Goal: Transaction & Acquisition: Download file/media

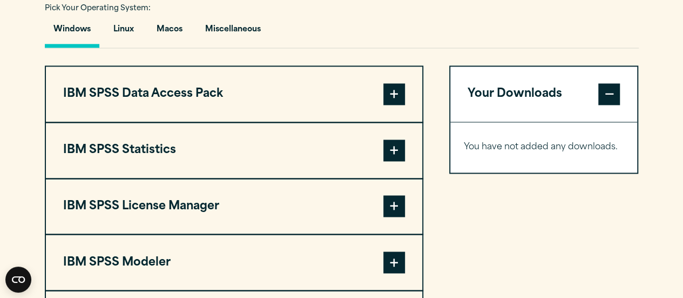
scroll to position [809, 0]
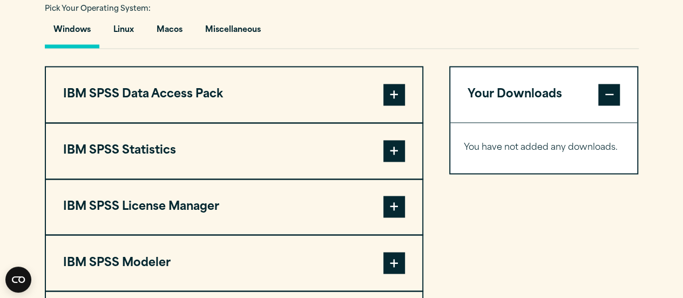
click at [400, 155] on span at bounding box center [395, 151] width 22 height 22
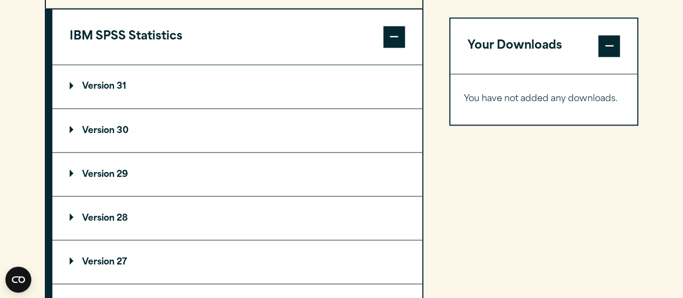
scroll to position [891, 0]
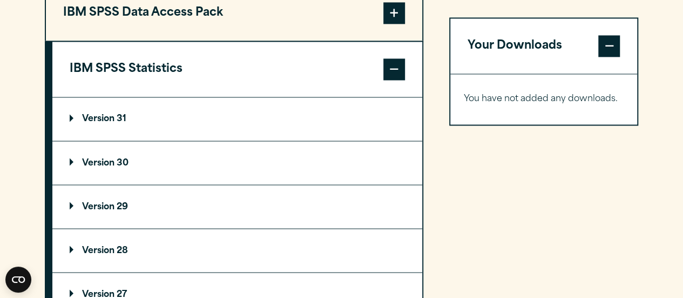
click at [265, 137] on summary "Version 31" at bounding box center [237, 118] width 370 height 43
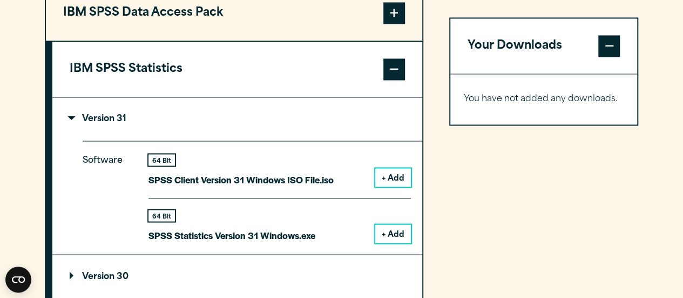
click at [265, 137] on summary "Version 31" at bounding box center [237, 118] width 370 height 43
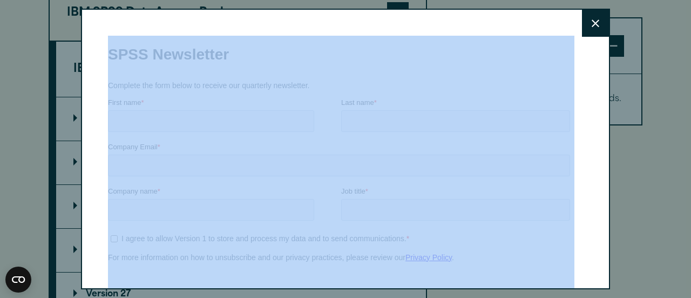
drag, startPoint x: 568, startPoint y: 14, endPoint x: 579, endPoint y: 18, distance: 11.6
click at [579, 18] on div "Close" at bounding box center [345, 149] width 529 height 280
click at [582, 18] on button "Close" at bounding box center [595, 23] width 27 height 27
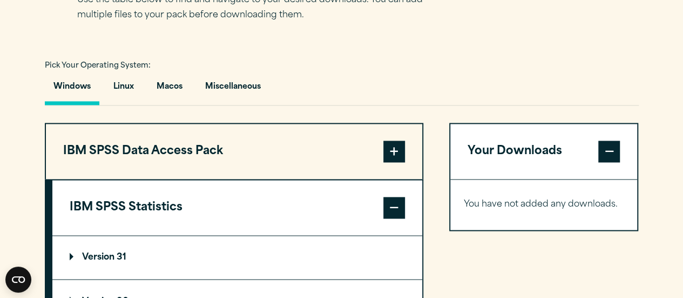
scroll to position [740, 0]
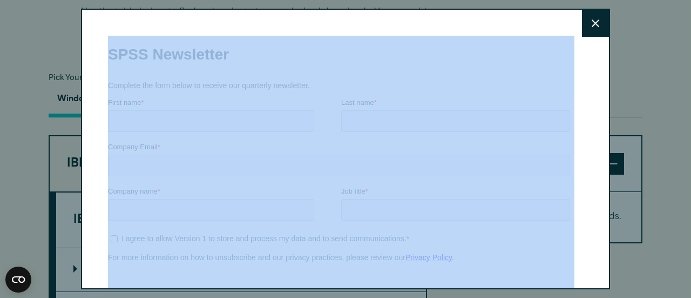
click at [589, 19] on button "Close" at bounding box center [595, 23] width 27 height 27
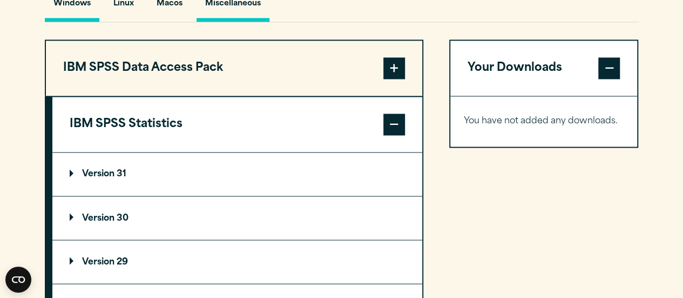
scroll to position [881, 0]
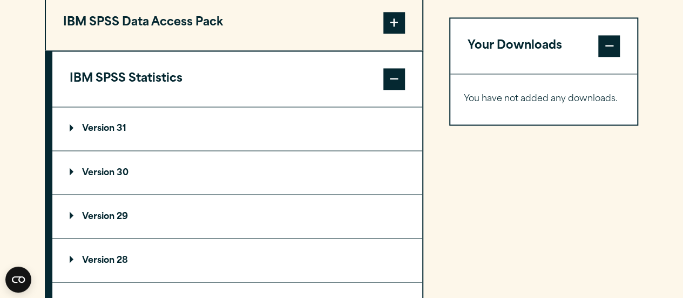
click at [387, 77] on span at bounding box center [395, 79] width 22 height 22
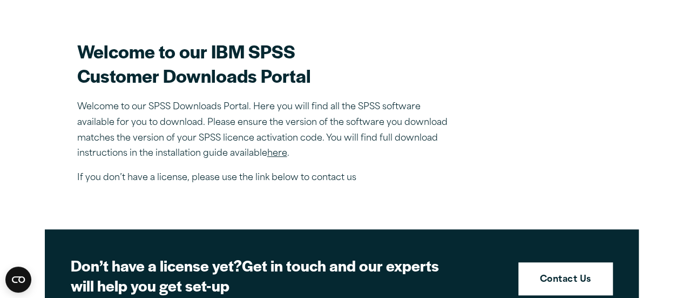
scroll to position [279, 0]
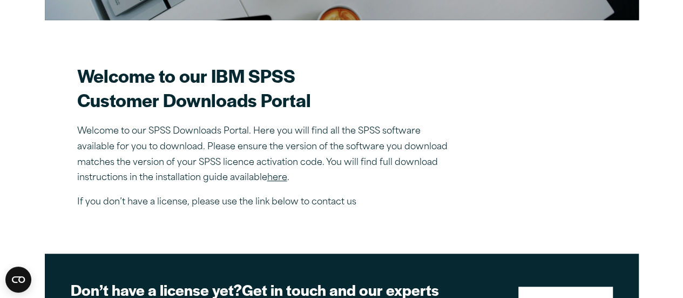
click at [274, 181] on link "here" at bounding box center [277, 177] width 20 height 9
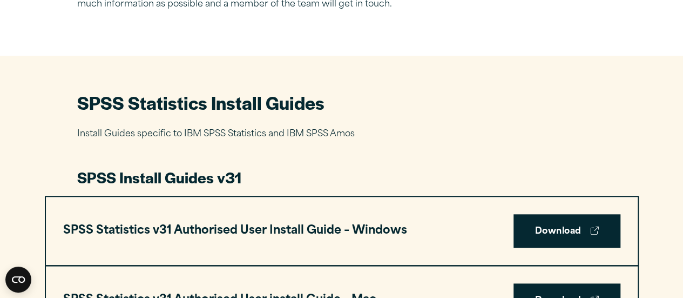
scroll to position [606, 0]
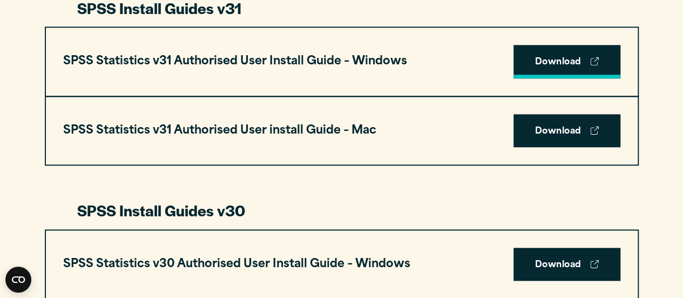
click at [567, 58] on link "Download" at bounding box center [567, 61] width 107 height 33
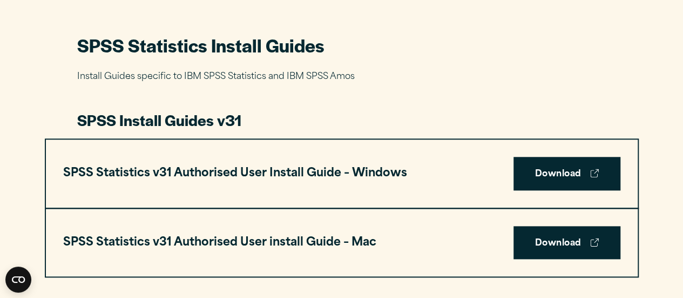
scroll to position [522, 0]
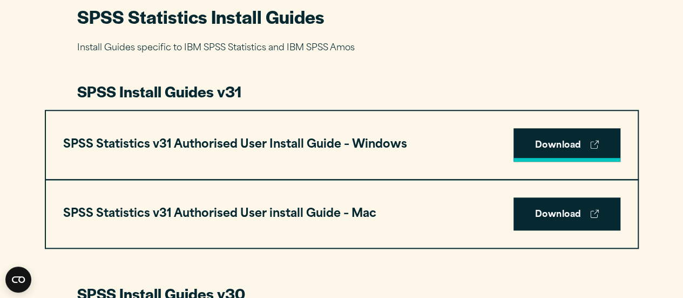
click at [574, 141] on link "Download" at bounding box center [567, 144] width 107 height 33
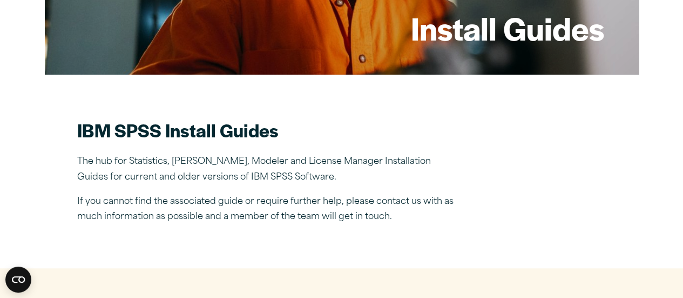
scroll to position [0, 0]
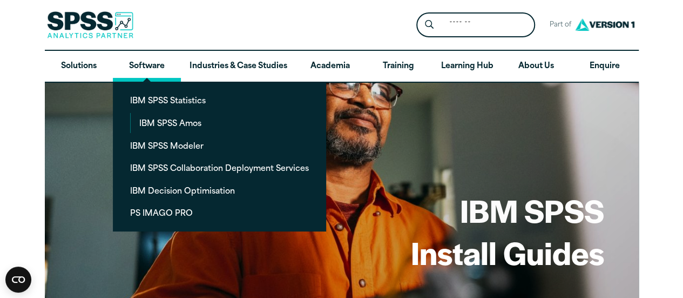
click at [145, 64] on link "Software" at bounding box center [147, 66] width 68 height 31
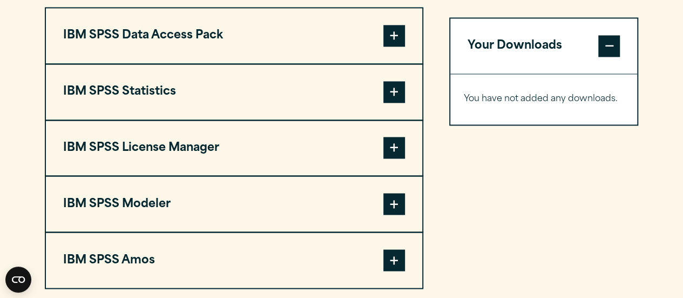
scroll to position [782, 0]
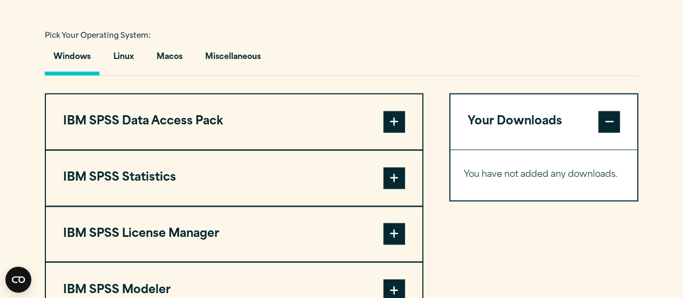
click at [295, 167] on button "IBM SPSS Statistics" at bounding box center [234, 177] width 377 height 55
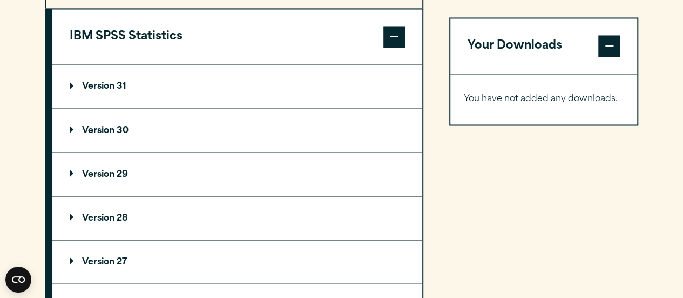
scroll to position [954, 0]
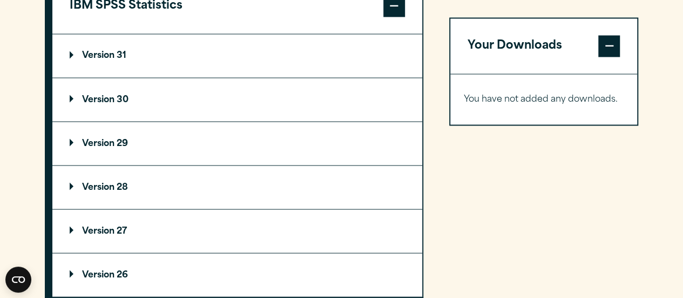
click at [312, 68] on summary "Version 31" at bounding box center [237, 55] width 370 height 43
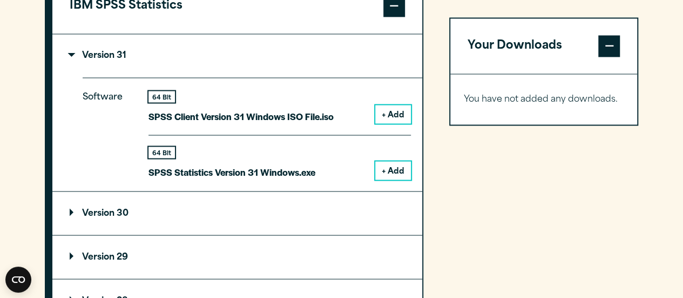
click at [381, 167] on button "+ Add" at bounding box center [393, 170] width 36 height 18
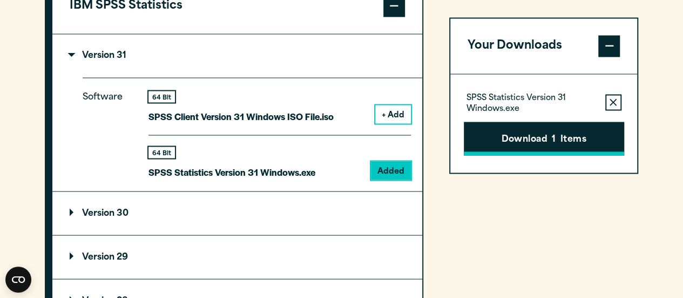
click at [541, 125] on button "Download 1 Items" at bounding box center [544, 138] width 160 height 33
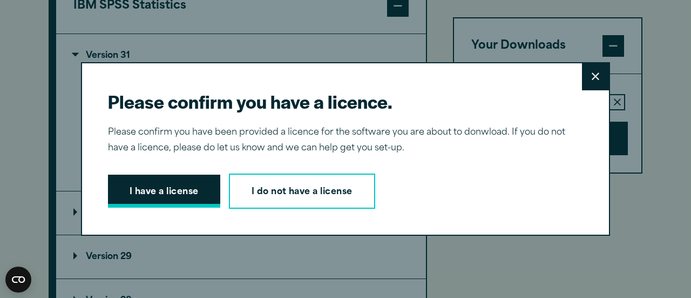
click at [184, 194] on button "I have a license" at bounding box center [164, 190] width 112 height 33
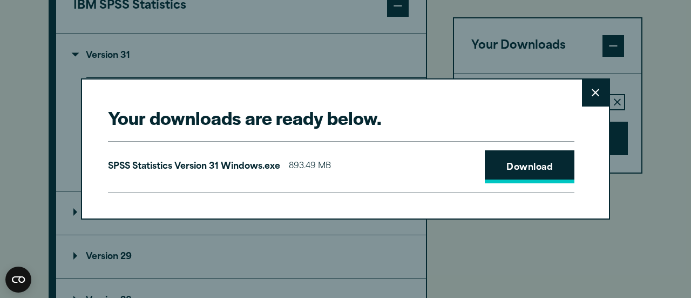
click at [540, 176] on link "Download" at bounding box center [530, 166] width 90 height 33
click at [588, 99] on button "Close" at bounding box center [595, 92] width 27 height 27
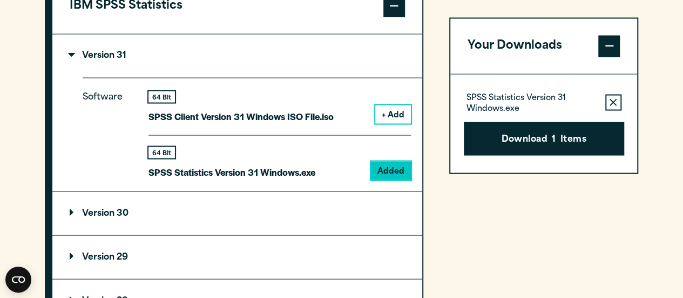
click at [302, 213] on summary "Version 30" at bounding box center [237, 212] width 370 height 43
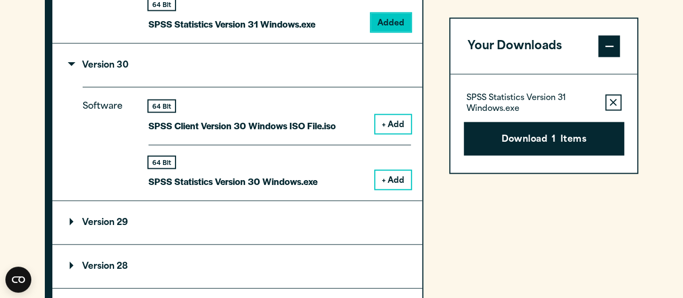
scroll to position [1124, 0]
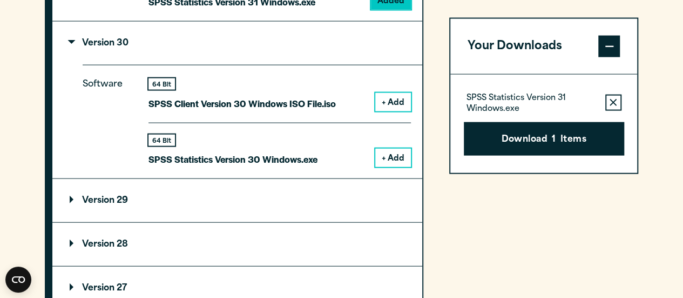
click at [389, 153] on button "+ Add" at bounding box center [393, 158] width 36 height 18
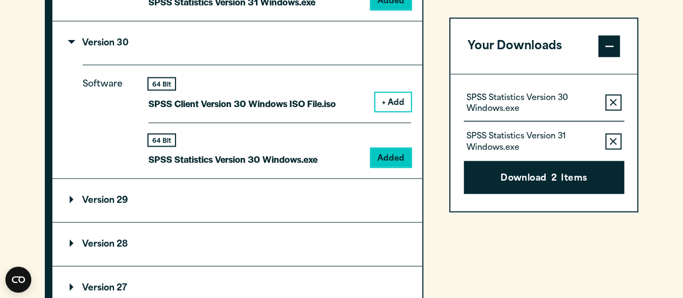
click at [613, 141] on icon "button" at bounding box center [613, 140] width 7 height 7
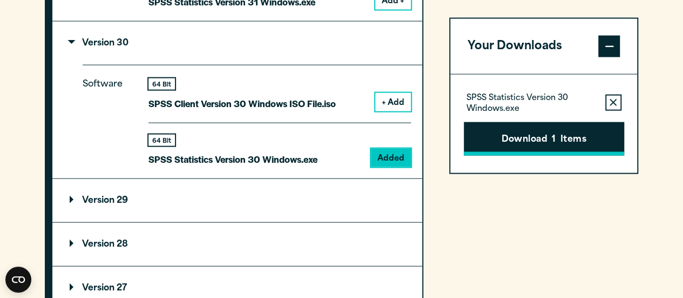
click at [544, 145] on button "Download 1 Items" at bounding box center [544, 138] width 160 height 33
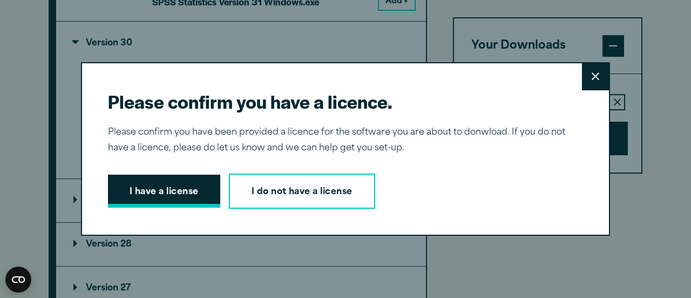
click at [184, 196] on button "I have a license" at bounding box center [164, 190] width 112 height 33
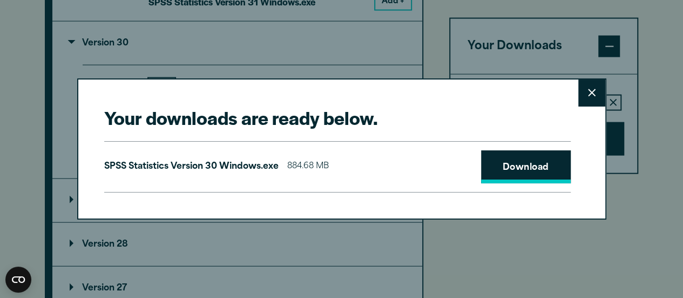
click at [528, 172] on link "Download" at bounding box center [526, 166] width 90 height 33
click at [490, 206] on div "Your downloads are ready below. Close SPSS Statistics Version 30 Windows.exe 88…" at bounding box center [341, 148] width 529 height 141
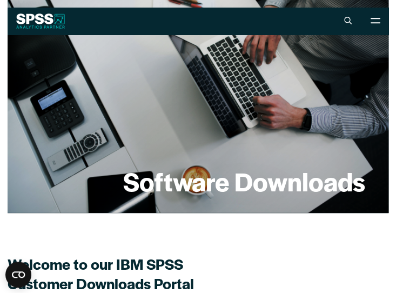
scroll to position [0, 0]
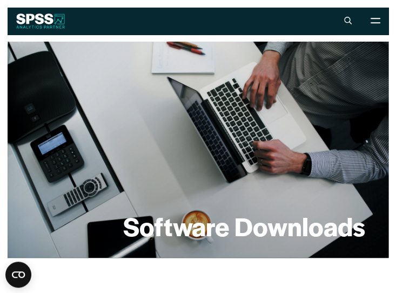
drag, startPoint x: 264, startPoint y: 14, endPoint x: 331, endPoint y: -34, distance: 82.1
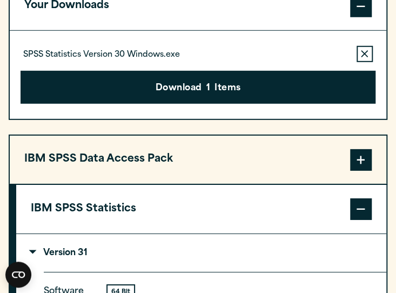
scroll to position [886, 0]
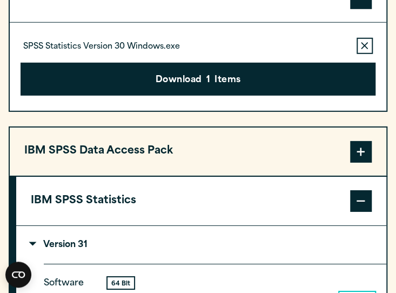
click at [293, 110] on div "SPSS Statistics Version 30 Windows.exe Remove this item from your software down…" at bounding box center [198, 67] width 377 height 88
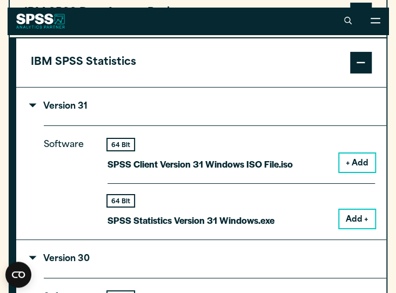
scroll to position [986, 0]
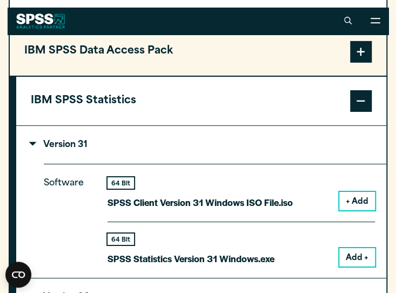
click at [65, 149] on p "Version 31" at bounding box center [59, 144] width 57 height 9
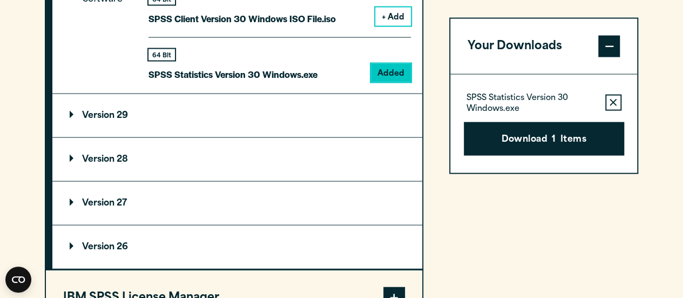
scroll to position [1094, 0]
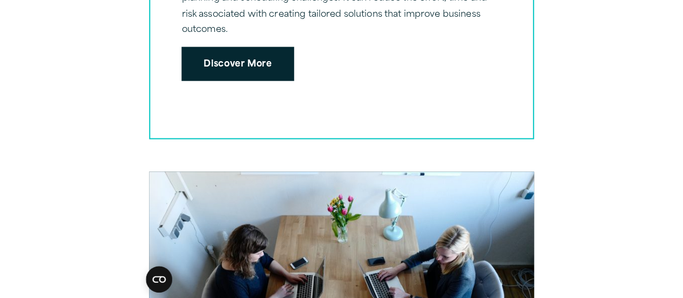
scroll to position [2456, 0]
